Goal: Information Seeking & Learning: Learn about a topic

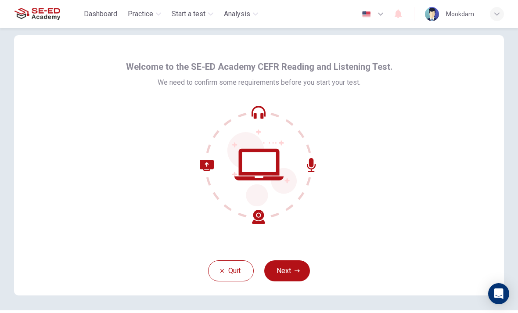
scroll to position [12, 0]
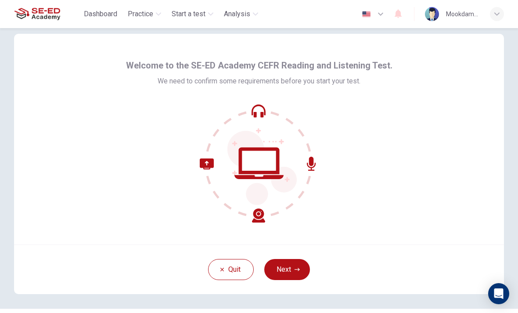
click at [291, 268] on button "Next" at bounding box center [287, 269] width 46 height 21
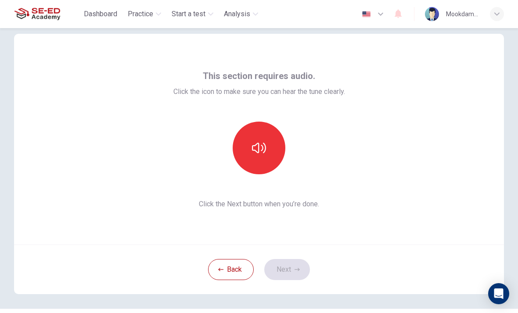
click at [270, 138] on button "button" at bounding box center [259, 148] width 53 height 53
click at [297, 264] on button "Next" at bounding box center [287, 269] width 46 height 21
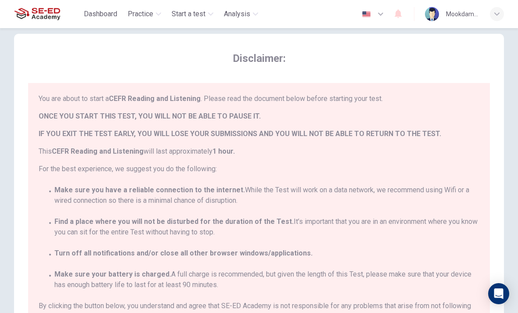
scroll to position [0, 0]
click at [359, 235] on span "Find a place where you will not be disturbed for the duration of the Test. It’s…" at bounding box center [266, 227] width 425 height 21
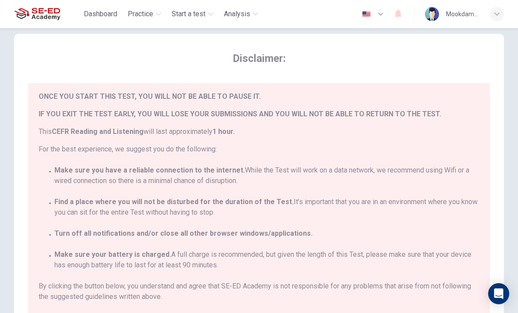
scroll to position [20, 0]
click at [413, 196] on div "You are about to start a CEFR Reading and Listening . Please read the document …" at bounding box center [261, 210] width 444 height 233
click at [430, 280] on div "You are about to start a CEFR Reading and Listening . Please read the document …" at bounding box center [261, 210] width 444 height 233
click at [428, 165] on div "You are about to start a CEFR Reading and Listening . Please read the document …" at bounding box center [261, 210] width 444 height 233
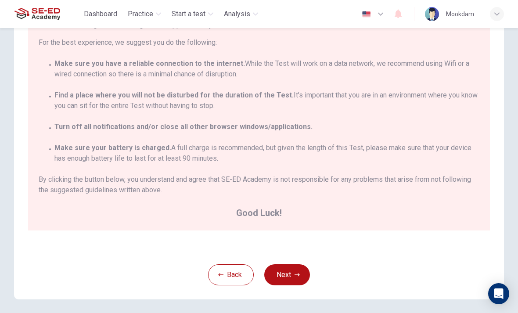
scroll to position [119, 0]
click at [299, 267] on button "Next" at bounding box center [287, 274] width 46 height 21
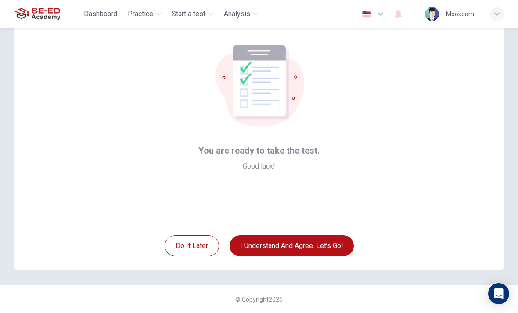
scroll to position [36, 0]
click at [318, 243] on button "I understand and agree. Let’s go!" at bounding box center [292, 245] width 124 height 21
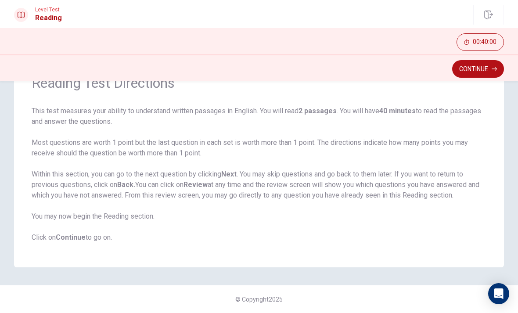
scroll to position [49, 0]
click at [475, 67] on button "Continue" at bounding box center [478, 69] width 52 height 18
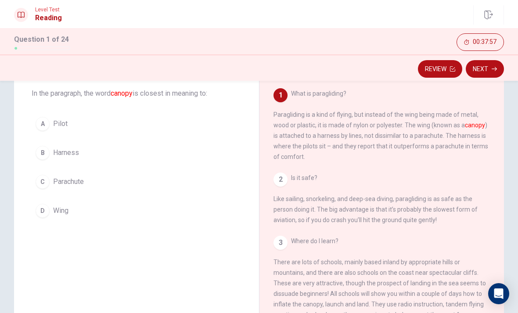
click at [169, 133] on button "A Pilot" at bounding box center [137, 124] width 210 height 22
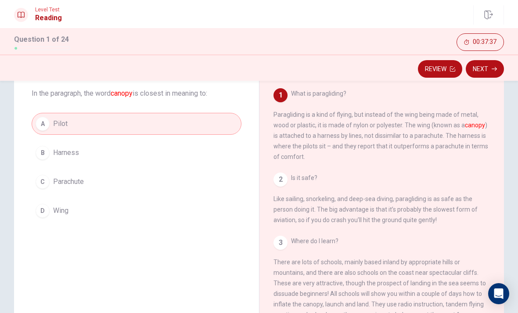
click at [65, 213] on span "Wing" at bounding box center [60, 211] width 15 height 11
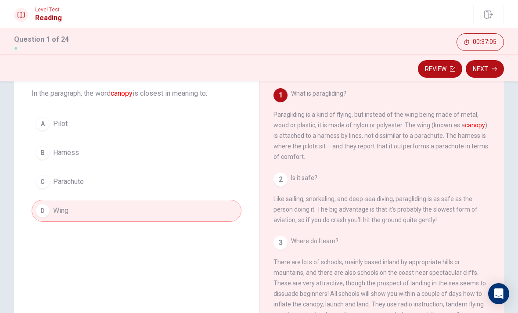
click at [486, 72] on button "Next" at bounding box center [485, 69] width 38 height 18
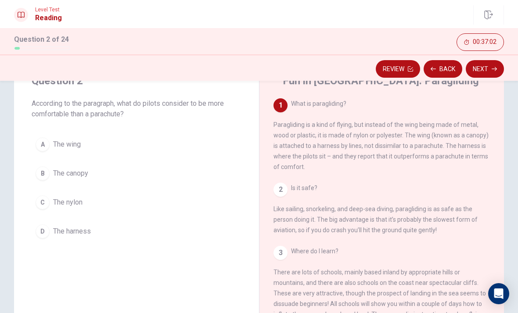
scroll to position [38, 0]
click at [145, 199] on button "C The nylon" at bounding box center [137, 203] width 210 height 22
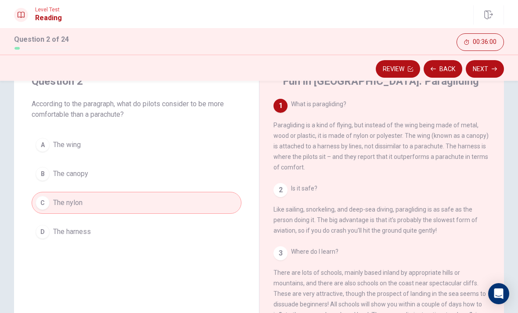
click at [476, 76] on button "Next" at bounding box center [485, 69] width 38 height 18
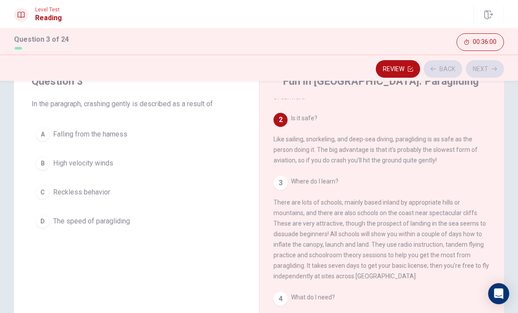
scroll to position [87, 0]
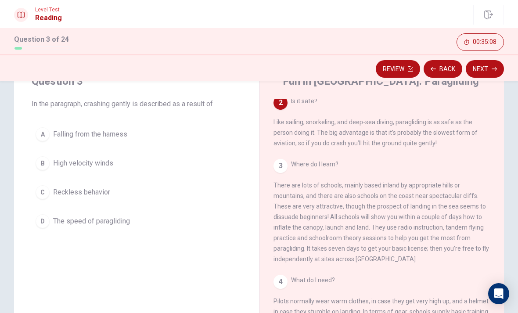
click at [152, 192] on button "C Reckless behavior" at bounding box center [137, 192] width 210 height 22
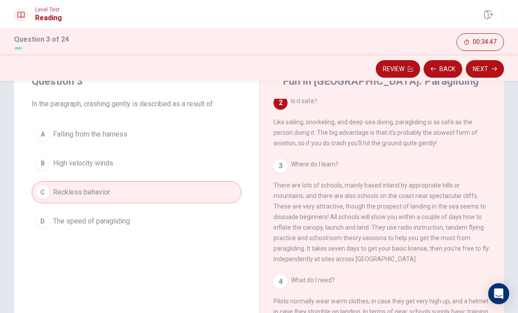
click at [152, 133] on button "A Falling from the harness" at bounding box center [137, 134] width 210 height 22
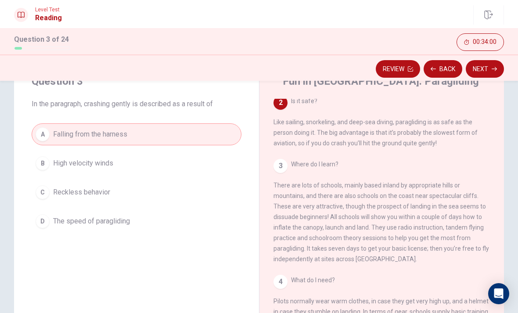
click at [191, 222] on button "D The speed of paragliding" at bounding box center [137, 221] width 210 height 22
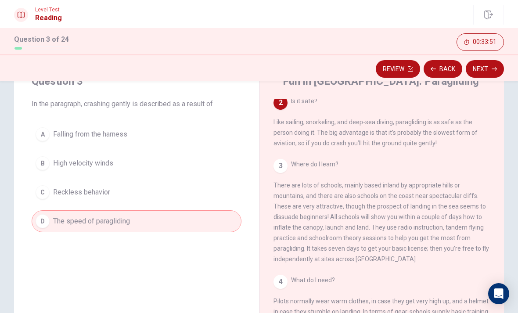
click at [485, 67] on button "Next" at bounding box center [485, 69] width 38 height 18
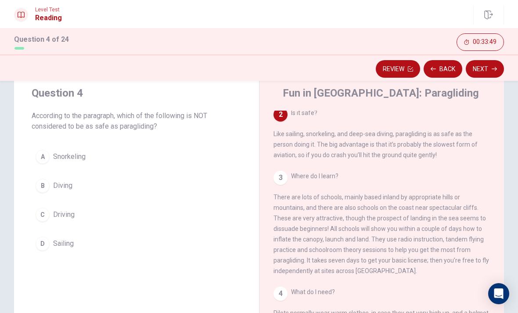
scroll to position [26, 0]
click at [129, 215] on button "C Driving" at bounding box center [137, 215] width 210 height 22
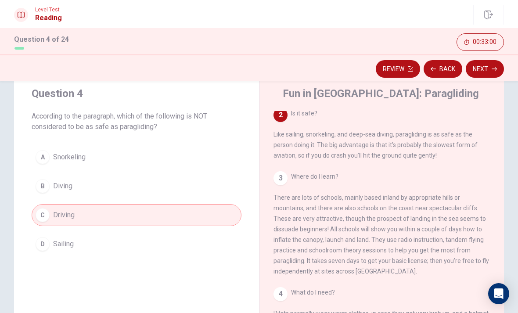
click at [489, 74] on button "Next" at bounding box center [485, 69] width 38 height 18
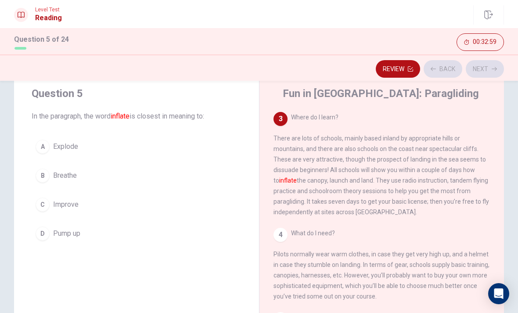
scroll to position [153, 0]
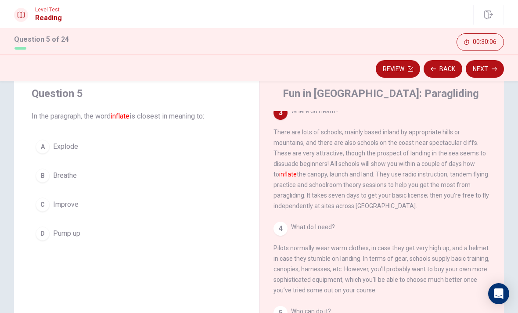
click at [186, 208] on button "C Improve" at bounding box center [137, 205] width 210 height 22
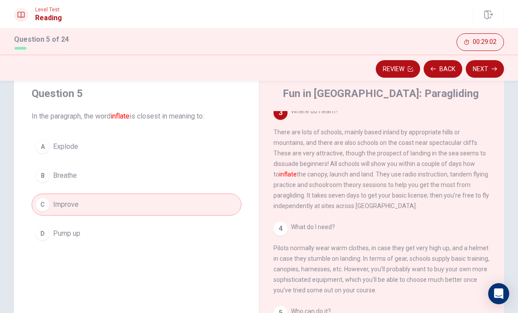
click at [175, 240] on button "D Pump up" at bounding box center [137, 234] width 210 height 22
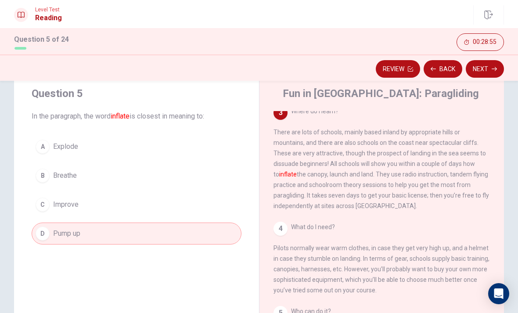
click at [485, 68] on button "Next" at bounding box center [485, 69] width 38 height 18
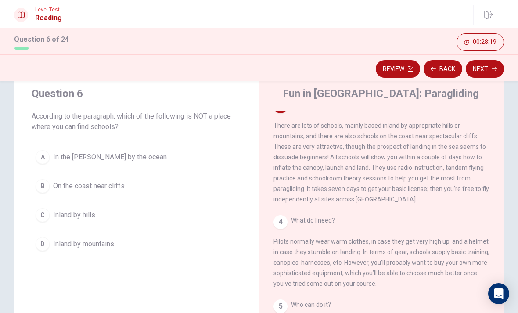
scroll to position [159, 0]
click at [140, 193] on button "B On the coast near cliffs" at bounding box center [137, 186] width 210 height 22
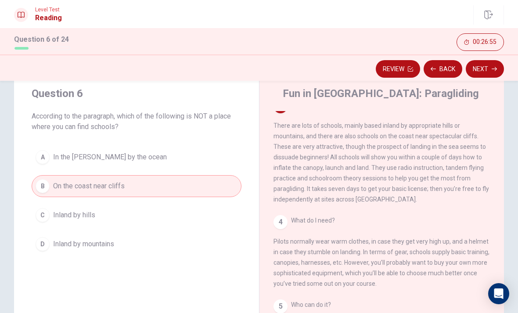
click at [209, 160] on button "A In the [PERSON_NAME] by the ocean" at bounding box center [137, 157] width 210 height 22
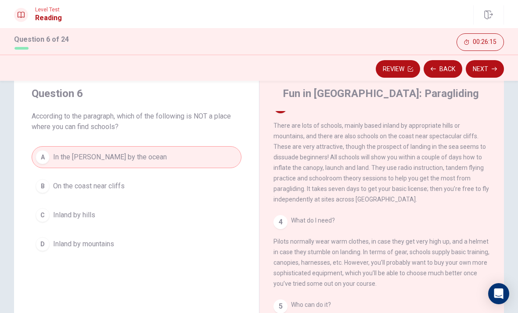
click at [496, 70] on icon "button" at bounding box center [494, 69] width 5 height 4
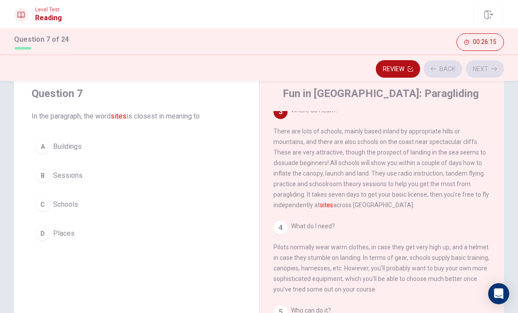
scroll to position [153, 0]
click at [161, 229] on button "D Places" at bounding box center [137, 234] width 210 height 22
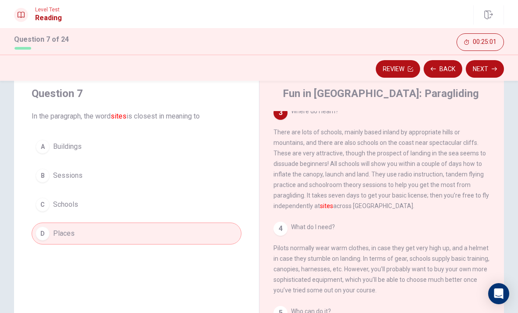
click at [486, 68] on button "Next" at bounding box center [485, 69] width 38 height 18
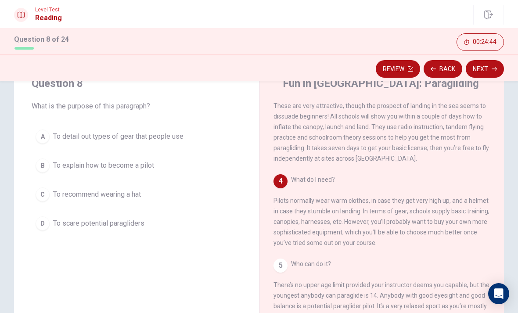
scroll to position [46, 0]
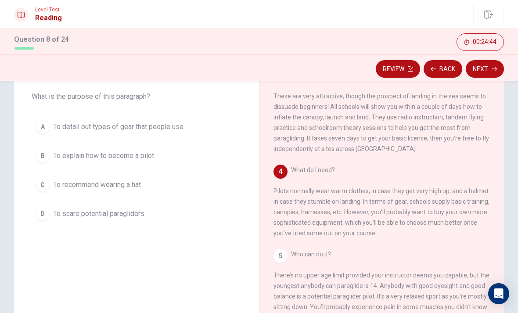
click at [437, 260] on div "5 Who can do it? There’s no upper age limit provided your instructor deems you …" at bounding box center [382, 291] width 217 height 84
click at [187, 135] on button "A To detail out types of gear that people use" at bounding box center [137, 127] width 210 height 22
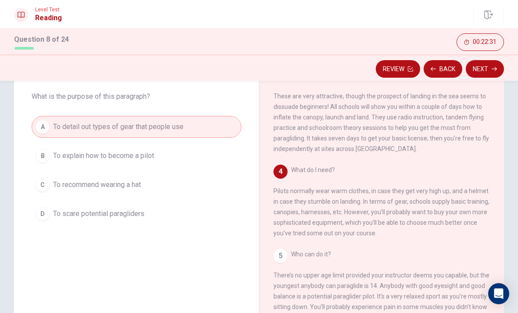
click at [491, 73] on button "Next" at bounding box center [485, 69] width 38 height 18
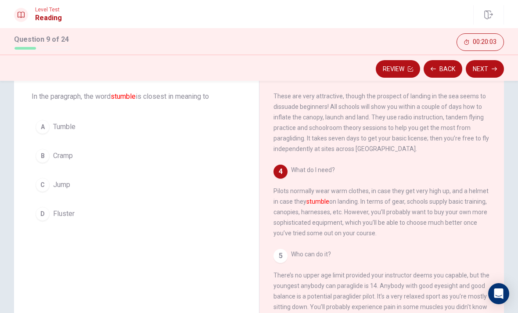
click at [111, 130] on button "A Tumble" at bounding box center [137, 127] width 210 height 22
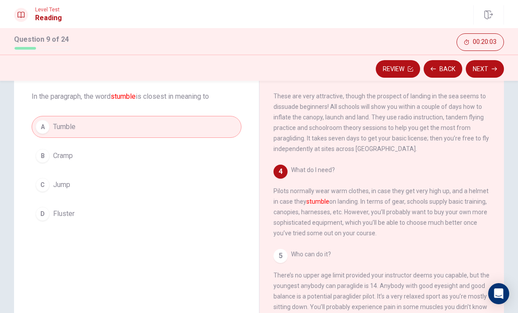
click at [484, 72] on button "Next" at bounding box center [485, 69] width 38 height 18
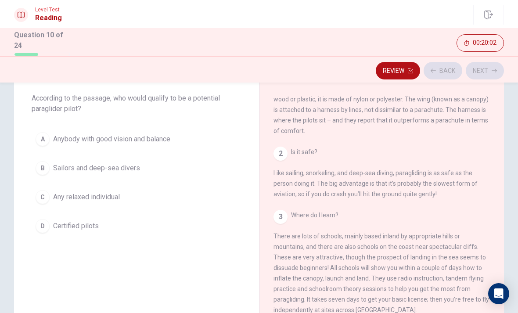
scroll to position [0, 0]
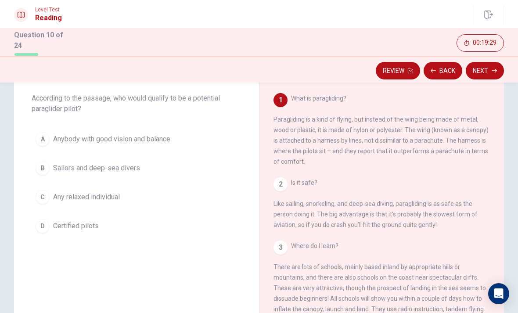
click at [162, 187] on button "C Any relaxed individual" at bounding box center [137, 197] width 210 height 22
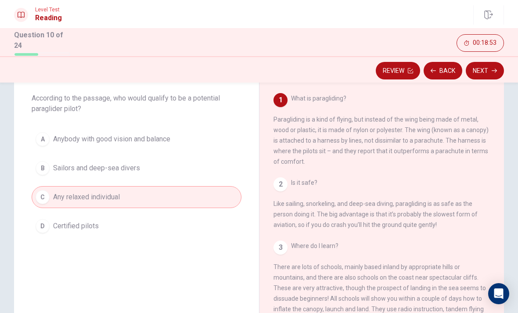
click at [175, 230] on button "D Certified pilots" at bounding box center [137, 226] width 210 height 22
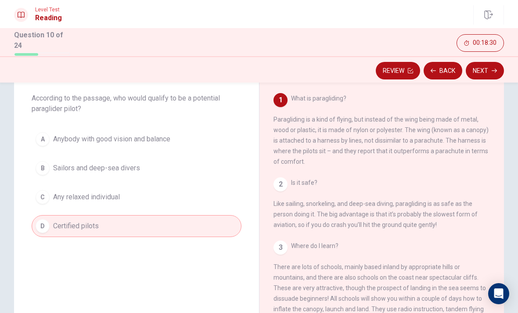
click at [469, 74] on button "Next" at bounding box center [485, 71] width 38 height 18
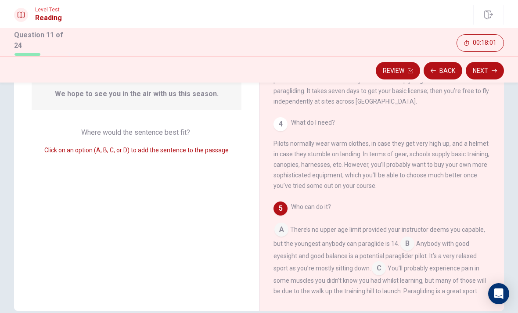
scroll to position [189, 0]
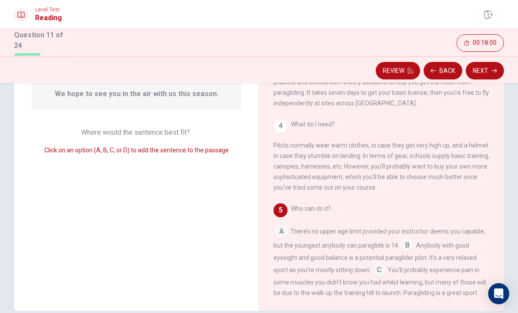
click at [284, 132] on div "4" at bounding box center [281, 126] width 14 height 14
click at [284, 214] on div "Who can do it? A There’s no upper age limit provided your instructor deems you …" at bounding box center [382, 257] width 217 height 109
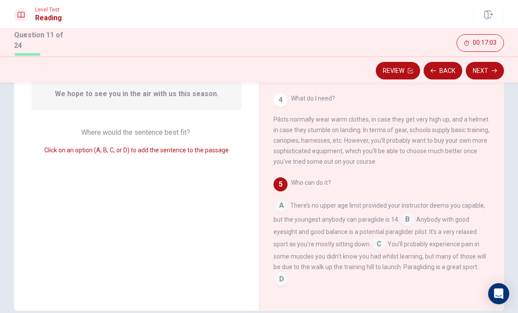
scroll to position [98, 0]
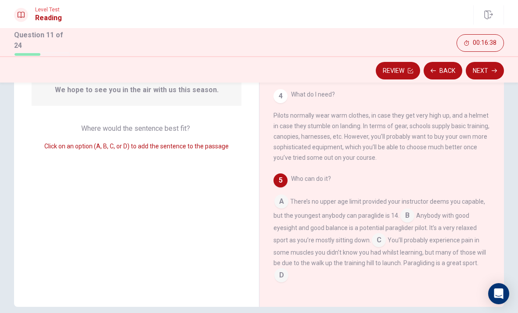
click at [286, 198] on input at bounding box center [281, 202] width 14 height 14
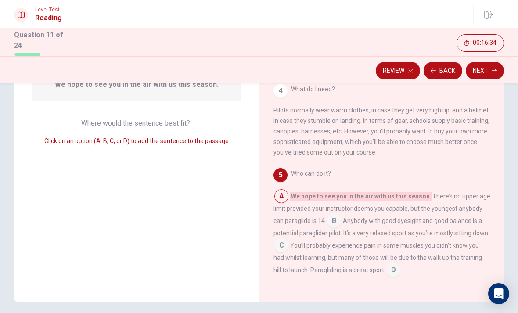
scroll to position [104, 0]
click at [386, 267] on input at bounding box center [393, 271] width 14 height 14
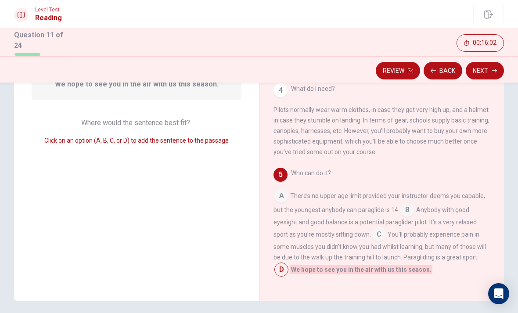
click at [484, 58] on div "Review Back Next" at bounding box center [259, 69] width 518 height 26
click at [488, 68] on button "Next" at bounding box center [485, 71] width 38 height 18
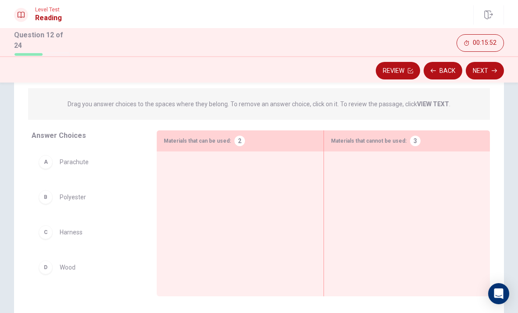
scroll to position [92, 0]
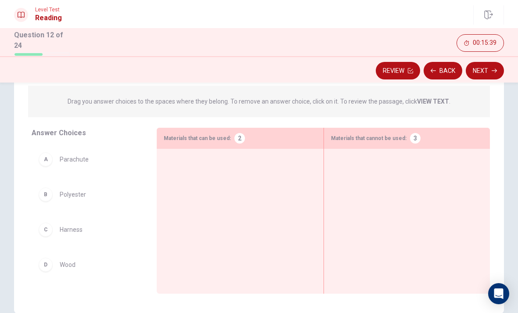
click at [113, 155] on div "A Parachute" at bounding box center [87, 159] width 97 height 14
click at [76, 159] on span "Parachute" at bounding box center [74, 159] width 29 height 11
click at [207, 177] on div at bounding box center [240, 208] width 152 height 104
click at [54, 158] on div "A Parachute" at bounding box center [87, 159] width 97 height 14
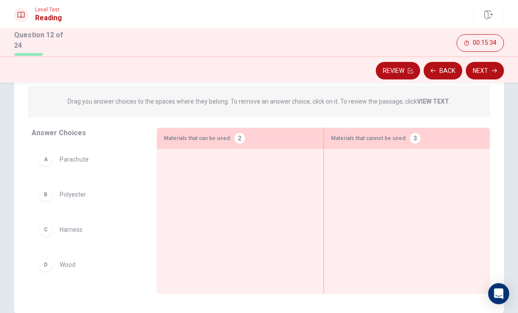
click at [47, 155] on div "A" at bounding box center [46, 159] width 14 height 14
click at [107, 151] on div "A Parachute" at bounding box center [87, 155] width 97 height 14
click at [107, 150] on div "A Parachute" at bounding box center [87, 155] width 97 height 14
click at [101, 164] on div "A Parachute" at bounding box center [87, 155] width 111 height 28
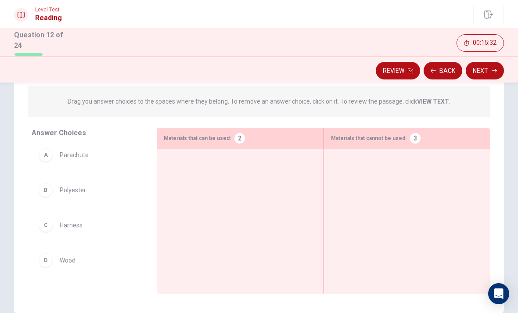
click at [206, 178] on div at bounding box center [240, 208] width 152 height 104
click at [91, 166] on div "A Parachute" at bounding box center [87, 159] width 111 height 28
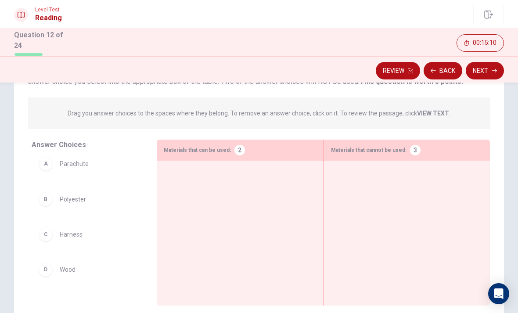
scroll to position [79, 0]
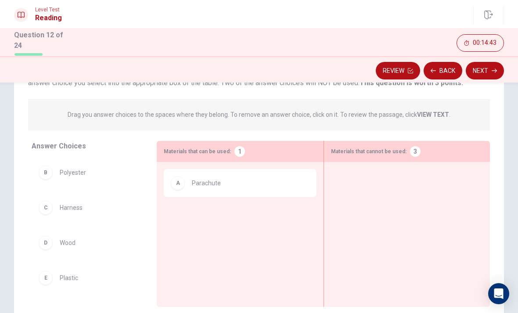
click at [439, 69] on button "Back" at bounding box center [443, 71] width 39 height 18
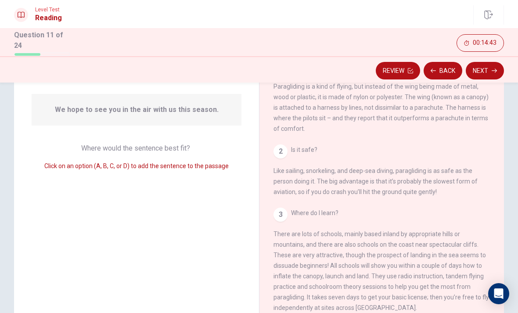
scroll to position [227, 0]
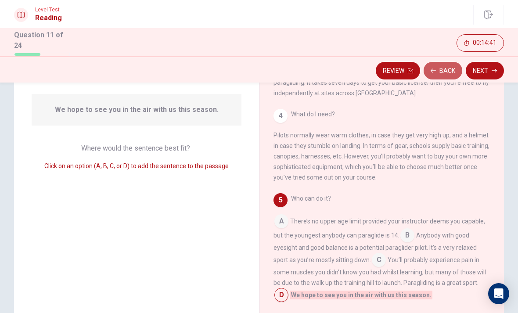
click at [441, 67] on button "Back" at bounding box center [443, 71] width 39 height 18
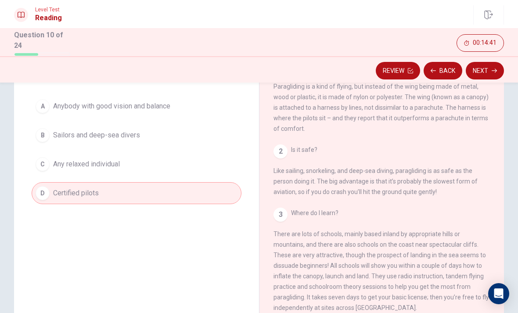
click at [480, 73] on button "Next" at bounding box center [485, 71] width 38 height 18
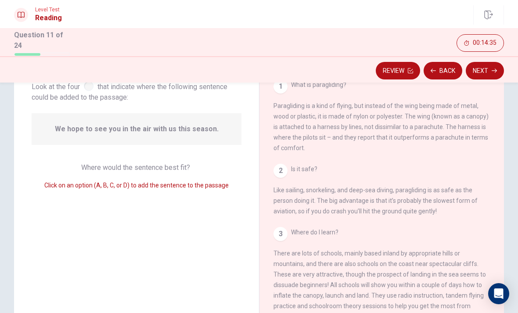
scroll to position [59, 0]
click at [487, 69] on button "Next" at bounding box center [485, 71] width 38 height 18
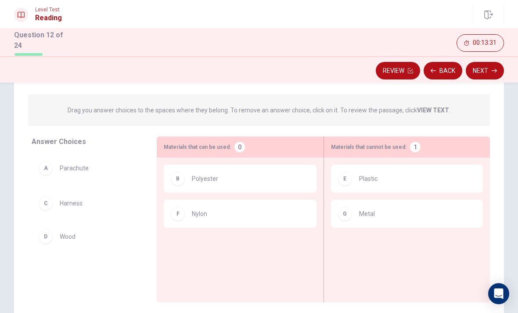
scroll to position [84, 0]
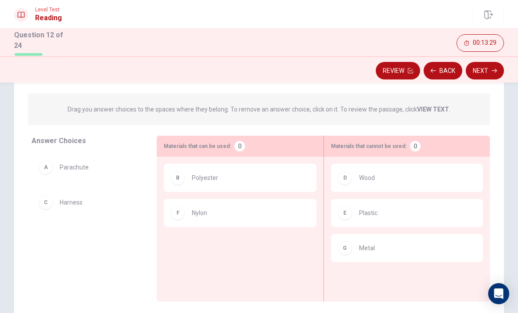
click at [484, 73] on button "Next" at bounding box center [485, 71] width 38 height 18
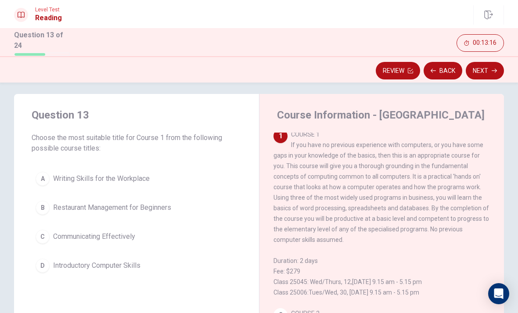
scroll to position [2, 0]
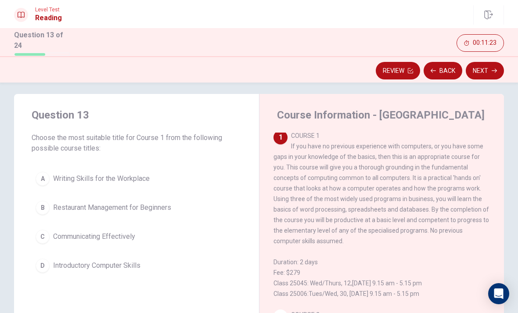
click at [159, 267] on button "D Introductory Computer Skills" at bounding box center [137, 266] width 210 height 22
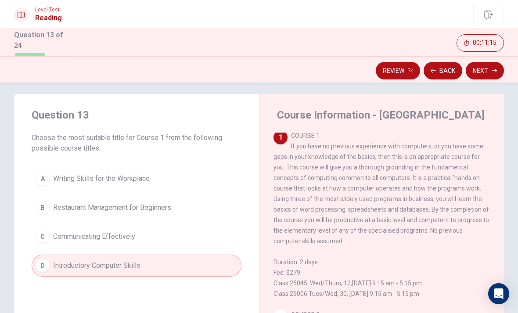
click at [492, 68] on icon "button" at bounding box center [494, 70] width 5 height 5
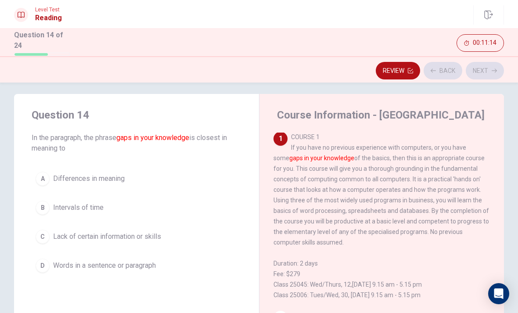
scroll to position [0, 0]
click at [141, 228] on button "C Lack of certain information or skills" at bounding box center [137, 237] width 210 height 22
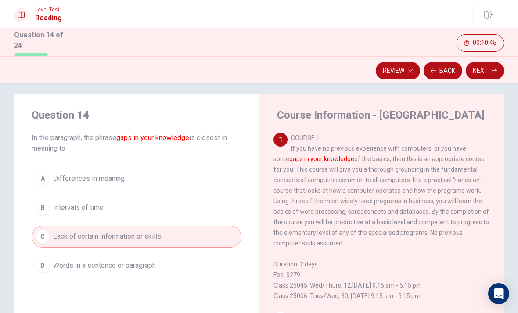
click at [495, 69] on icon "button" at bounding box center [494, 71] width 5 height 4
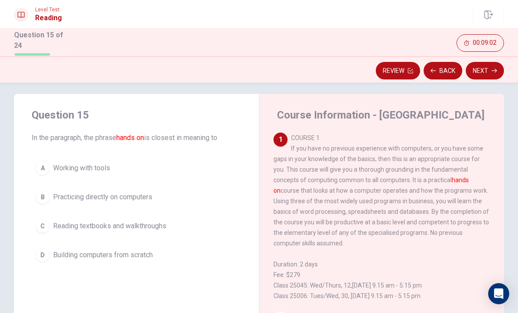
click at [471, 79] on div "Review Back Next" at bounding box center [259, 69] width 518 height 26
click at [484, 70] on button "Next" at bounding box center [485, 71] width 38 height 18
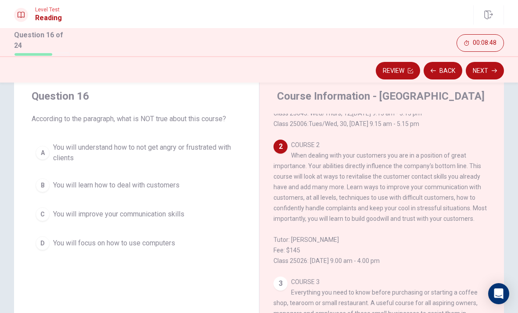
scroll to position [26, 0]
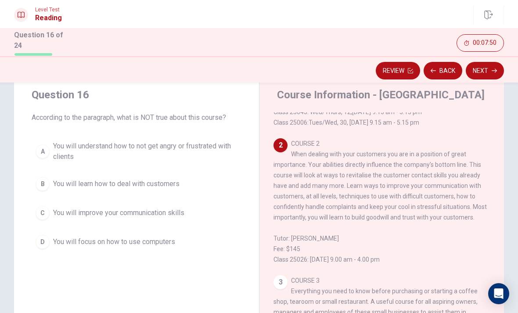
click at [156, 251] on button "D You will focus on how to use computers" at bounding box center [137, 242] width 210 height 22
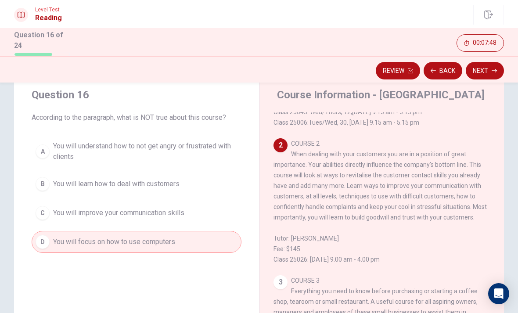
click at [482, 75] on button "Next" at bounding box center [485, 71] width 38 height 18
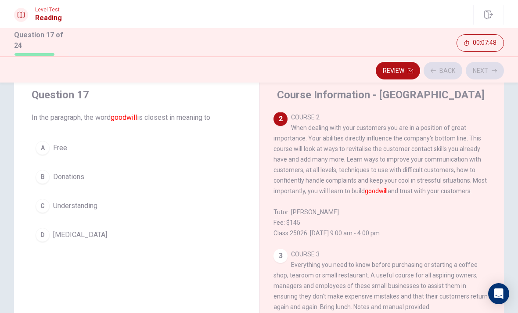
scroll to position [186, 0]
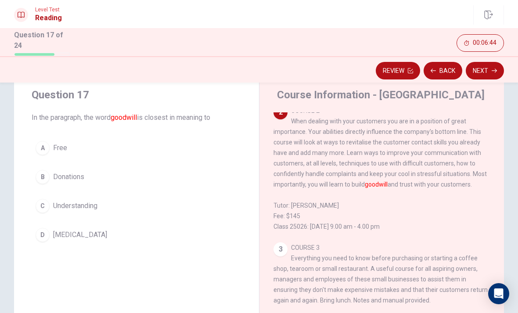
click at [38, 202] on div "C" at bounding box center [43, 206] width 14 height 14
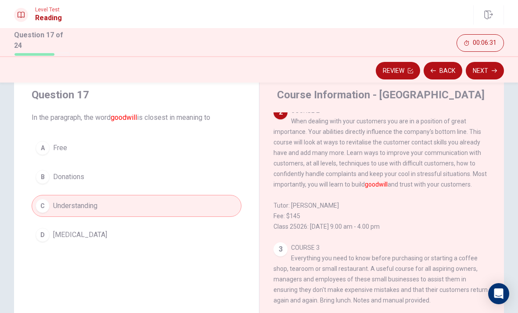
click at [194, 144] on button "A Free" at bounding box center [137, 148] width 210 height 22
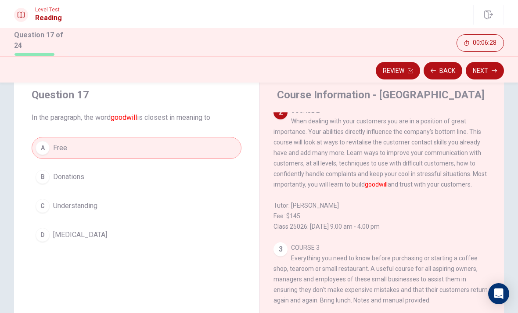
click at [477, 72] on button "Next" at bounding box center [485, 71] width 38 height 18
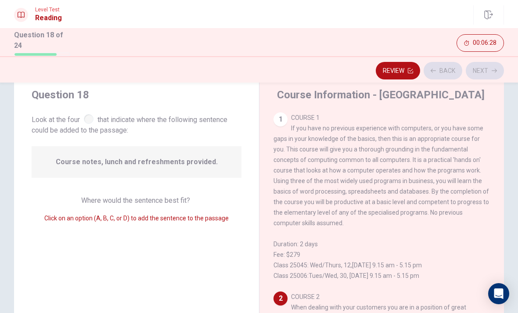
scroll to position [141, 0]
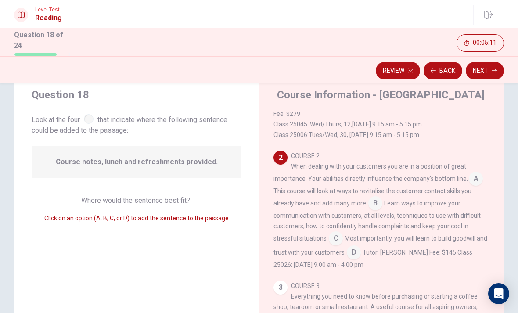
click at [359, 253] on input at bounding box center [354, 253] width 14 height 14
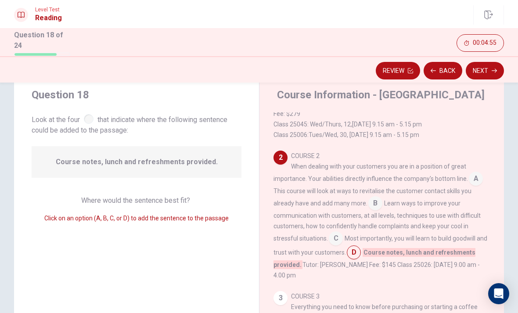
click at [469, 186] on input at bounding box center [476, 180] width 14 height 14
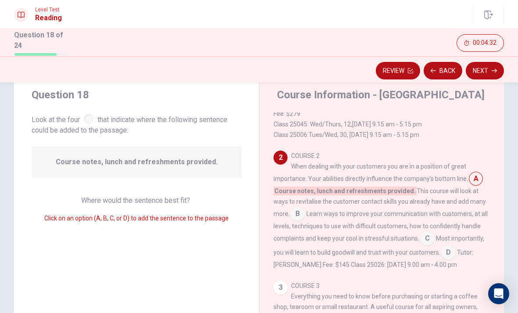
click at [434, 241] on input at bounding box center [427, 239] width 14 height 14
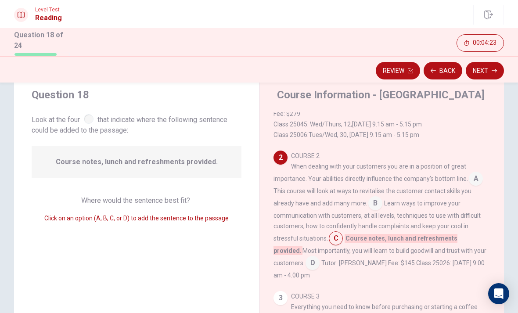
click at [473, 187] on input at bounding box center [476, 180] width 14 height 14
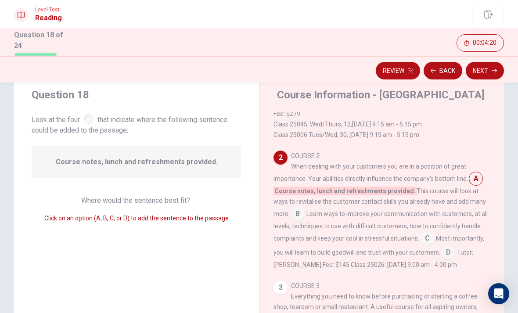
click at [291, 218] on input at bounding box center [298, 215] width 14 height 14
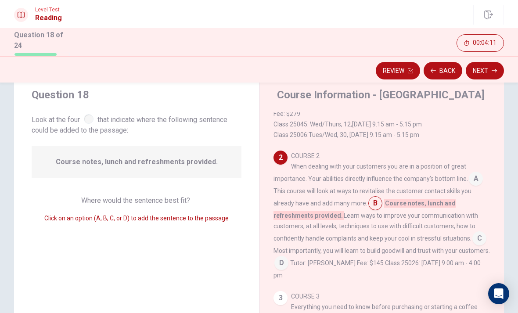
click at [472, 184] on input at bounding box center [476, 180] width 14 height 14
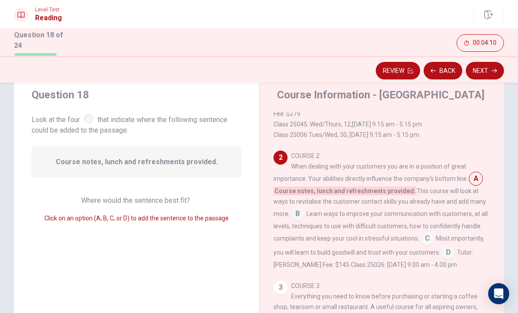
click at [487, 69] on button "Next" at bounding box center [485, 71] width 38 height 18
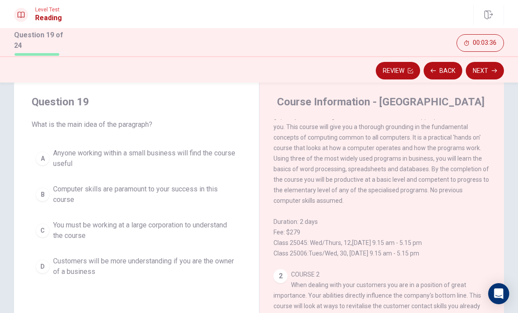
scroll to position [29, 0]
click at [208, 188] on span "Computer skills are paramount to your success in this course" at bounding box center [145, 194] width 184 height 21
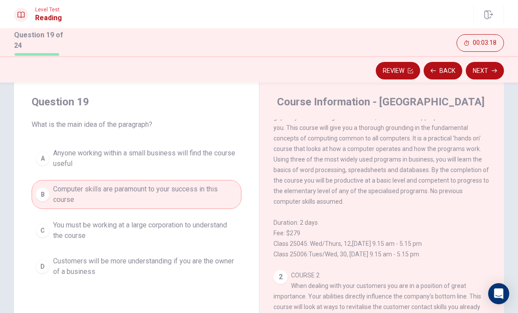
click at [488, 65] on button "Next" at bounding box center [485, 71] width 38 height 18
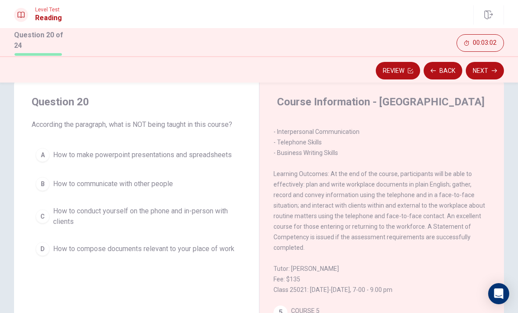
scroll to position [457, 0]
click at [214, 153] on span "How to make powerpoint presentations and spreadsheets" at bounding box center [142, 155] width 179 height 11
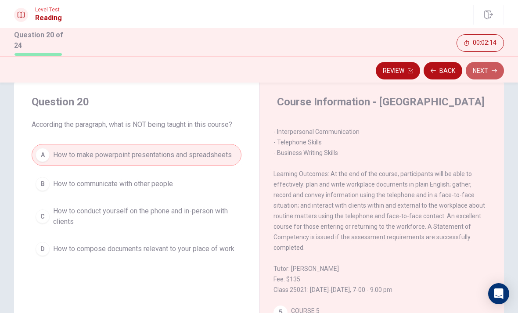
click at [494, 68] on icon "button" at bounding box center [494, 70] width 5 height 5
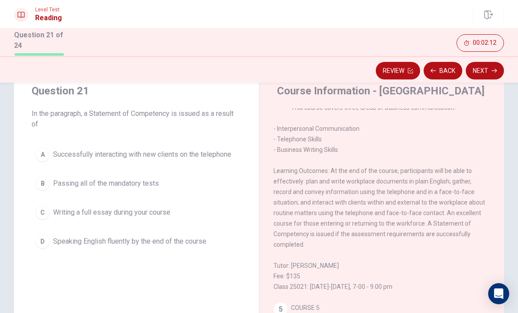
scroll to position [27, 0]
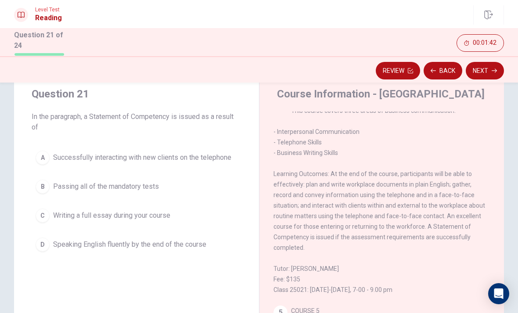
click at [184, 188] on button "B Passing all of the mandatory tests" at bounding box center [137, 187] width 210 height 22
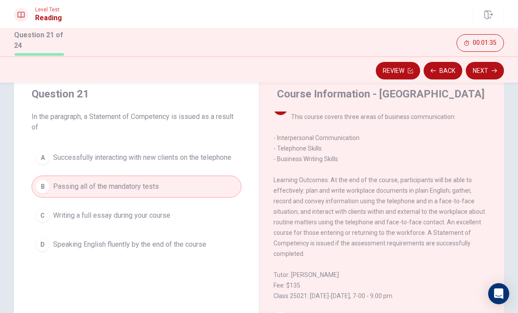
click at [487, 69] on button "Next" at bounding box center [485, 71] width 38 height 18
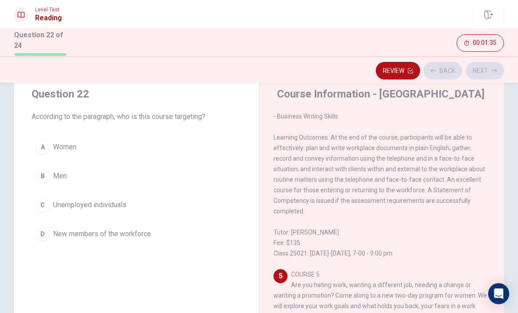
scroll to position [558, 0]
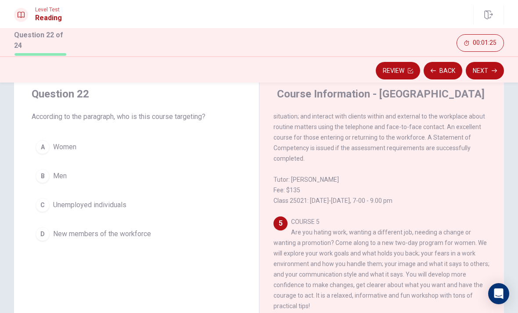
click at [92, 235] on span "New members of the workforce" at bounding box center [102, 234] width 98 height 11
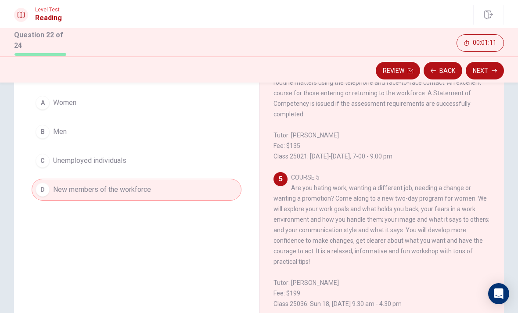
scroll to position [72, 0]
click at [482, 69] on button "Next" at bounding box center [485, 71] width 38 height 18
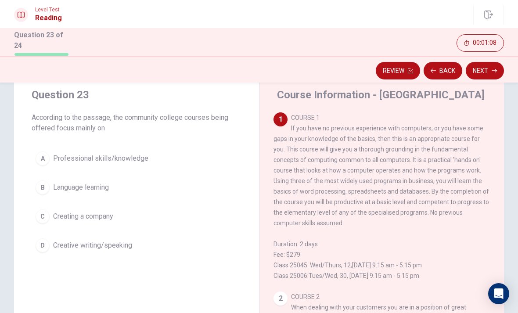
scroll to position [25, 0]
click at [166, 159] on button "A Professional skills/knowledge" at bounding box center [137, 159] width 210 height 22
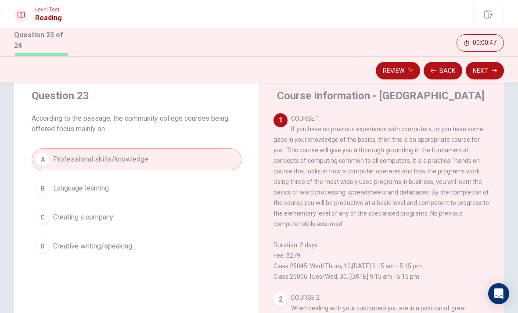
click at [486, 71] on button "Next" at bounding box center [485, 71] width 38 height 18
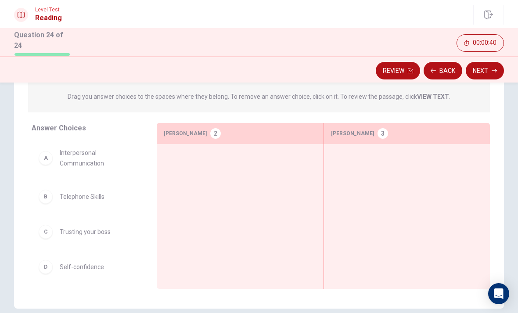
scroll to position [101, 0]
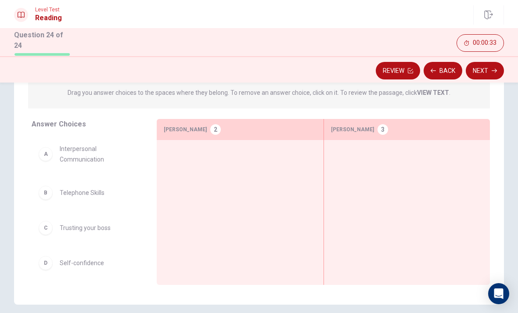
click at [441, 67] on button "Back" at bounding box center [443, 71] width 39 height 18
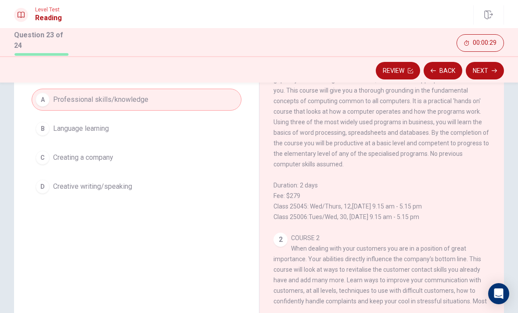
scroll to position [80, 0]
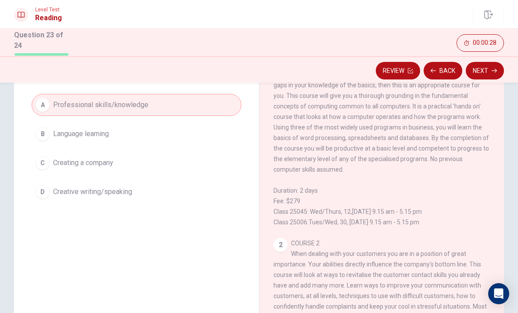
click at [439, 68] on button "Back" at bounding box center [443, 71] width 39 height 18
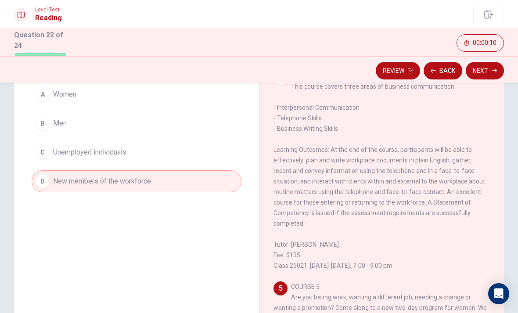
scroll to position [420, 0]
click at [485, 62] on button "Next" at bounding box center [485, 71] width 38 height 18
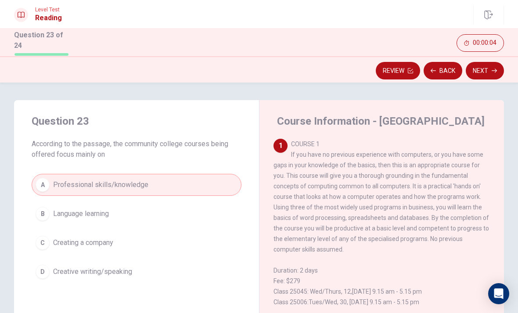
scroll to position [0, 0]
click at [486, 70] on button "Next" at bounding box center [485, 71] width 38 height 18
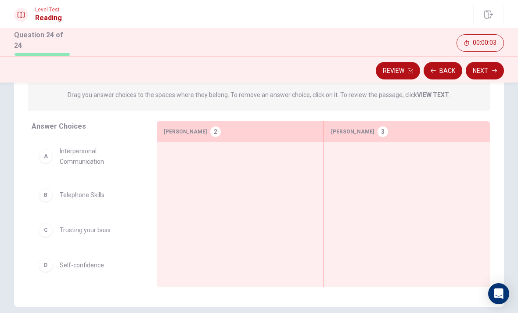
scroll to position [101, 0]
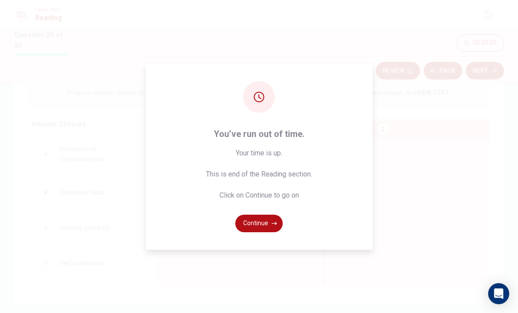
click at [269, 232] on button "Continue" at bounding box center [258, 224] width 47 height 18
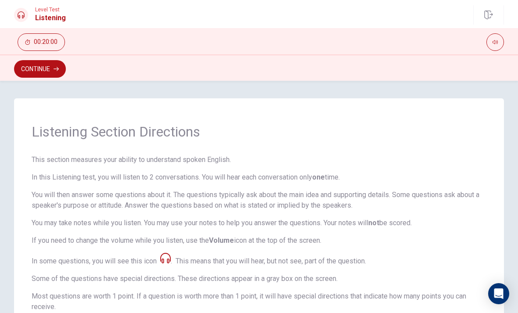
scroll to position [0, 0]
click at [38, 75] on button "Continue" at bounding box center [40, 69] width 52 height 18
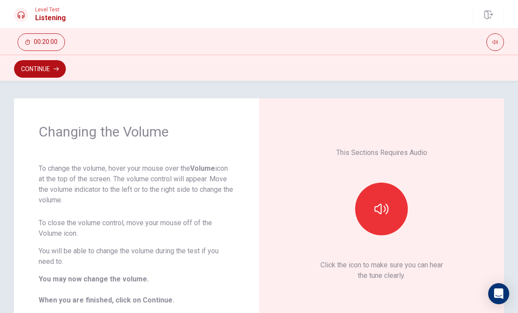
click at [392, 204] on button "button" at bounding box center [381, 209] width 53 height 53
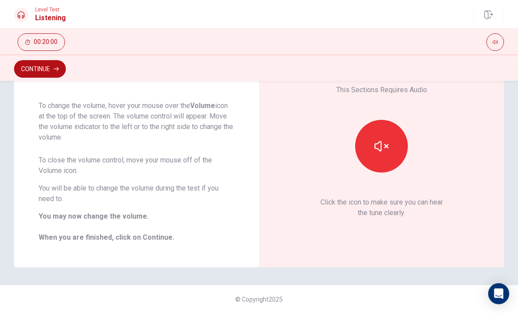
scroll to position [63, 0]
click at [37, 66] on button "Continue" at bounding box center [40, 69] width 52 height 18
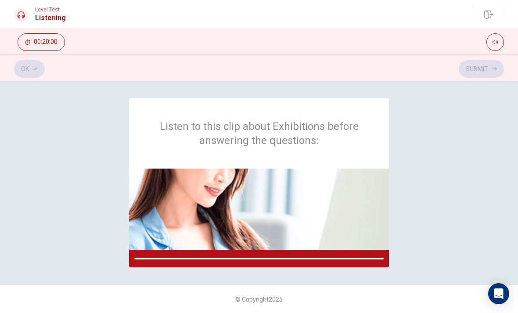
scroll to position [0, 0]
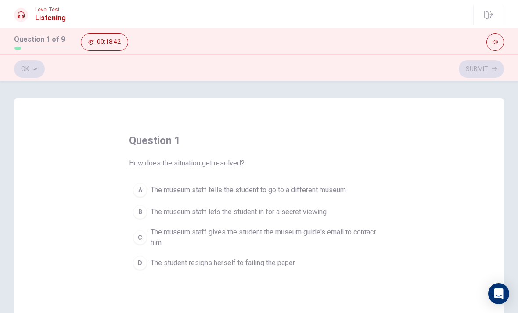
click at [332, 235] on span "The museum staff gives the student the museum guide's email to contact him" at bounding box center [268, 237] width 235 height 21
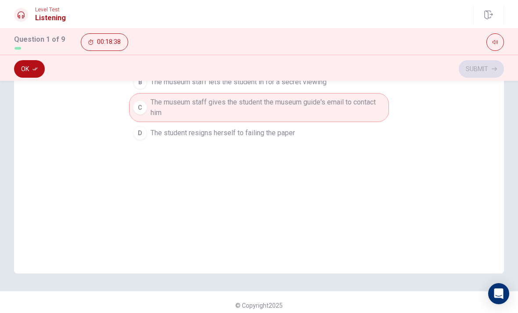
click at [41, 70] on button "Ok" at bounding box center [29, 69] width 31 height 18
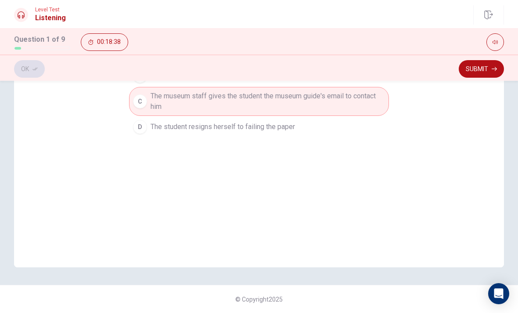
scroll to position [136, 0]
click at [480, 75] on button "Submit" at bounding box center [481, 69] width 45 height 18
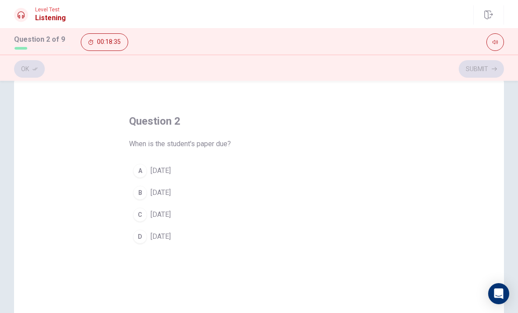
scroll to position [19, 0]
click at [202, 171] on button "A [DATE]" at bounding box center [259, 171] width 260 height 22
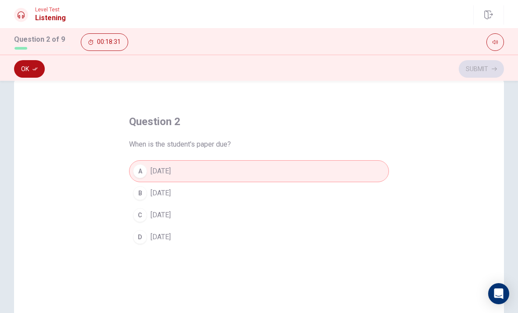
click at [31, 71] on button "Ok" at bounding box center [29, 69] width 31 height 18
click at [471, 74] on button "Submit" at bounding box center [481, 69] width 45 height 18
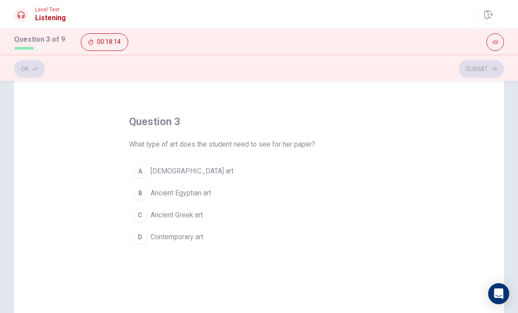
click at [338, 176] on button "A [DEMOGRAPHIC_DATA] art" at bounding box center [259, 171] width 260 height 22
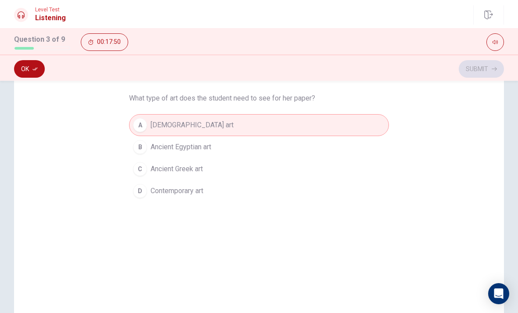
scroll to position [58, 0]
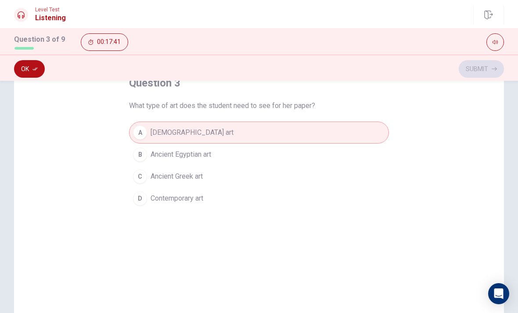
click at [246, 152] on button "B Ancient Egyptian art" at bounding box center [259, 155] width 260 height 22
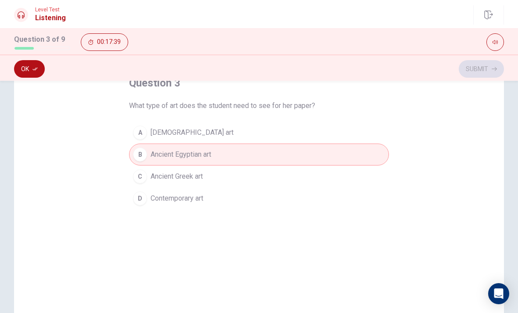
click at [35, 76] on button "Ok" at bounding box center [29, 69] width 31 height 18
click at [487, 66] on button "Submit" at bounding box center [481, 69] width 45 height 18
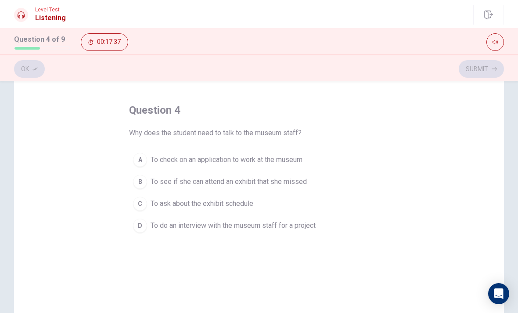
scroll to position [29, 0]
click at [264, 204] on button "C To ask about the exhibit schedule" at bounding box center [259, 205] width 260 height 22
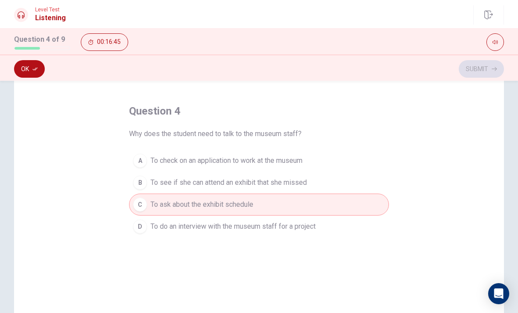
click at [34, 64] on button "Ok" at bounding box center [29, 69] width 31 height 18
click at [470, 68] on button "Submit" at bounding box center [481, 69] width 45 height 18
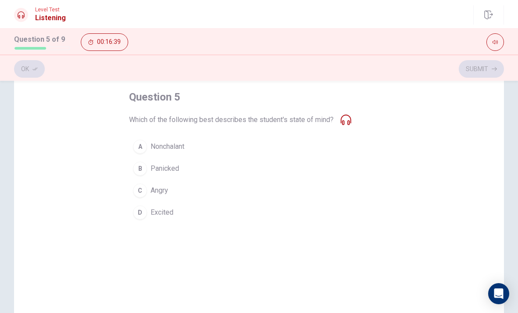
scroll to position [51, 0]
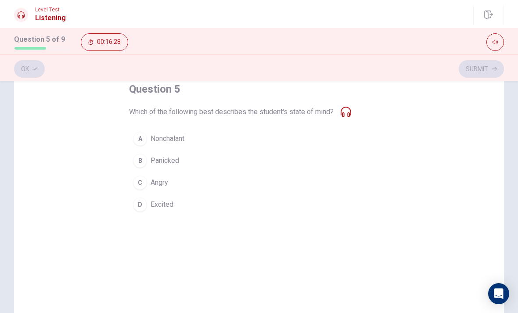
click at [211, 165] on button "B Panicked" at bounding box center [259, 161] width 260 height 22
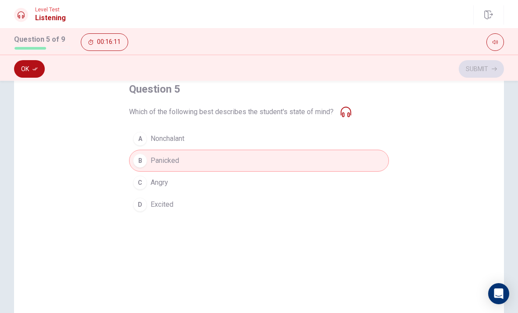
click at [33, 72] on button "Ok" at bounding box center [29, 69] width 31 height 18
click at [480, 71] on button "Submit" at bounding box center [481, 69] width 45 height 18
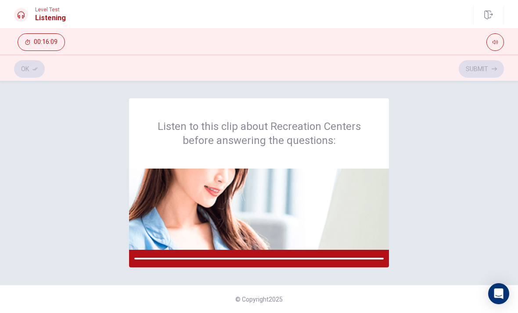
scroll to position [0, 0]
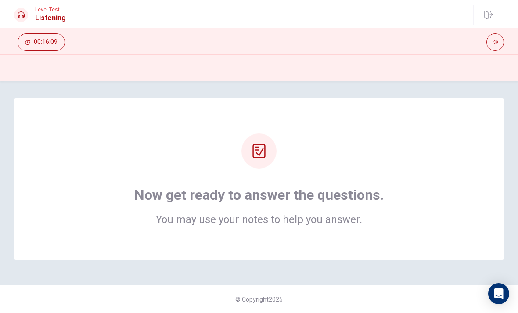
click at [86, 151] on div "Now get ready to answer the questions. You may use your notes to help you answe…" at bounding box center [259, 179] width 420 height 91
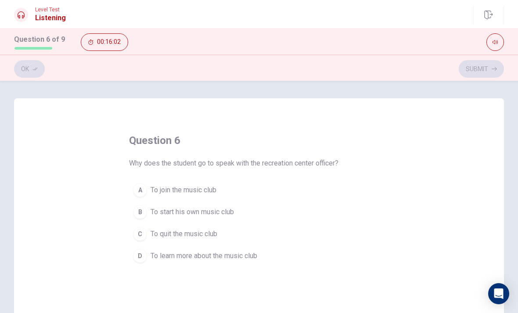
click at [142, 188] on div "A" at bounding box center [140, 190] width 14 height 14
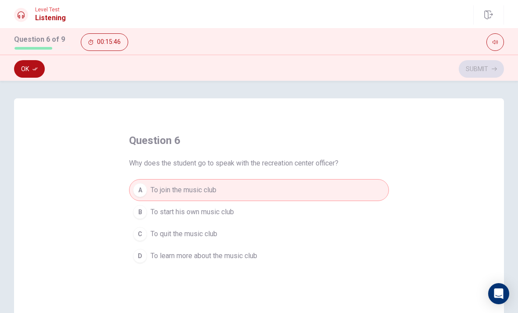
click at [166, 255] on span "To learn more about the music club" at bounding box center [204, 256] width 107 height 11
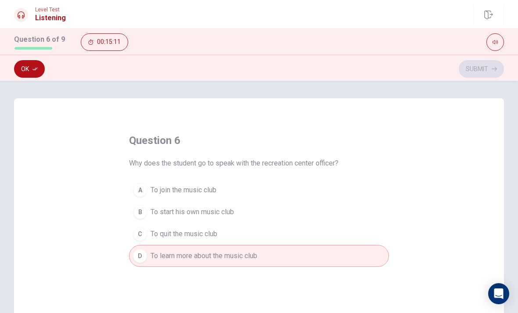
scroll to position [2, 0]
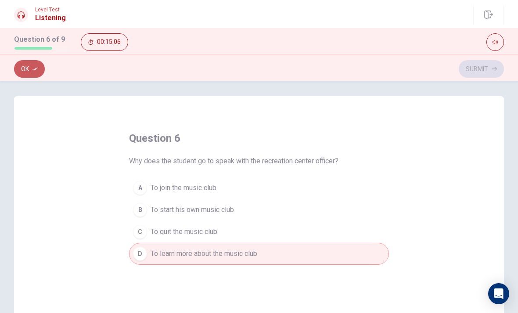
click at [26, 73] on button "Ok" at bounding box center [29, 69] width 31 height 18
click at [484, 70] on button "Submit" at bounding box center [481, 69] width 45 height 18
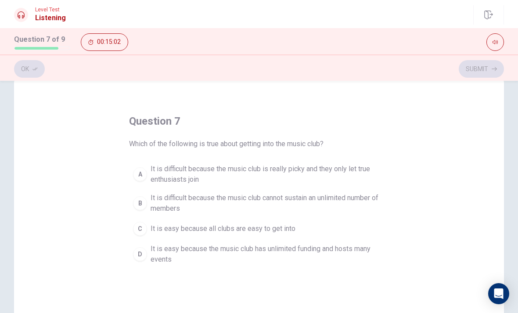
scroll to position [20, 0]
click at [232, 198] on span "It is difficult because the music club cannot sustain an unlimited number of me…" at bounding box center [268, 202] width 235 height 21
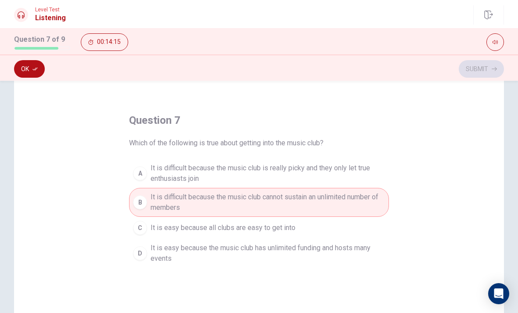
click at [34, 71] on icon "button" at bounding box center [34, 68] width 5 height 5
click at [479, 70] on button "Submit" at bounding box center [481, 69] width 45 height 18
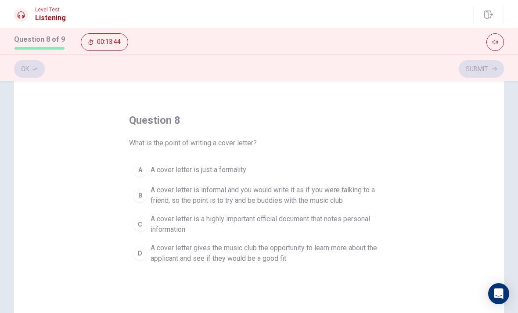
click at [384, 243] on span "A cover letter gives the music club the opportunity to learn more about the app…" at bounding box center [268, 253] width 235 height 21
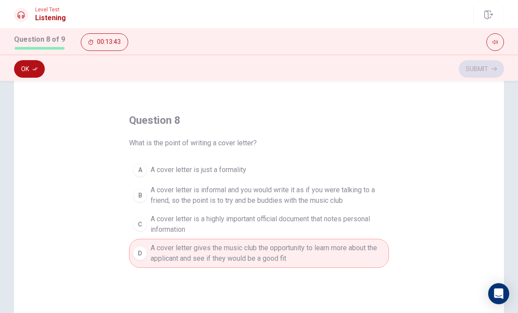
click at [39, 62] on button "Ok" at bounding box center [29, 69] width 31 height 18
click at [480, 70] on button "Submit" at bounding box center [481, 69] width 45 height 18
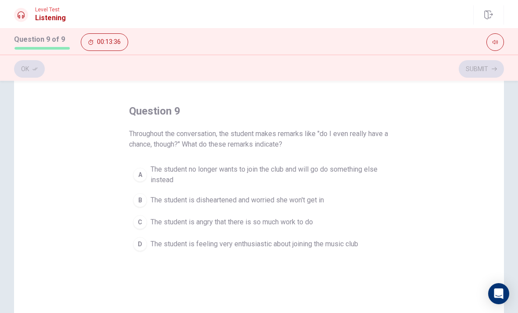
scroll to position [29, 0]
click at [269, 201] on span "The student is disheartened and worried she won't get in" at bounding box center [237, 200] width 173 height 11
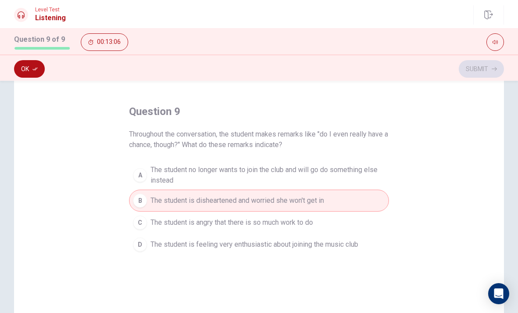
click at [26, 63] on button "Ok" at bounding box center [29, 69] width 31 height 18
click at [484, 63] on button "Submit" at bounding box center [481, 69] width 45 height 18
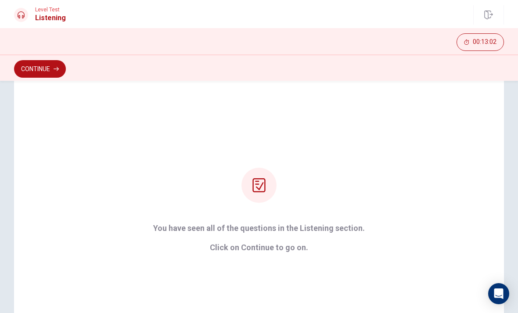
click at [47, 66] on button "Continue" at bounding box center [40, 69] width 52 height 18
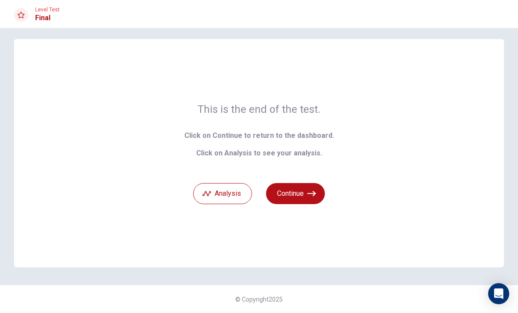
click at [290, 199] on button "Continue" at bounding box center [295, 193] width 59 height 21
